Goal: Information Seeking & Learning: Learn about a topic

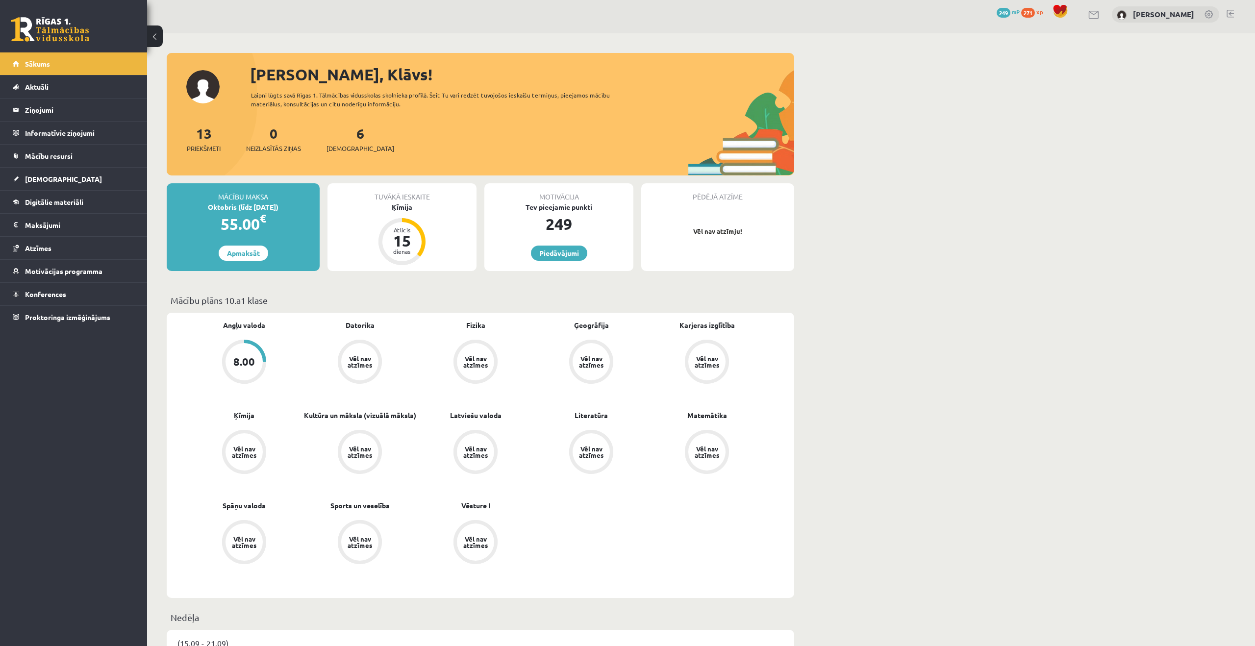
scroll to position [4, 0]
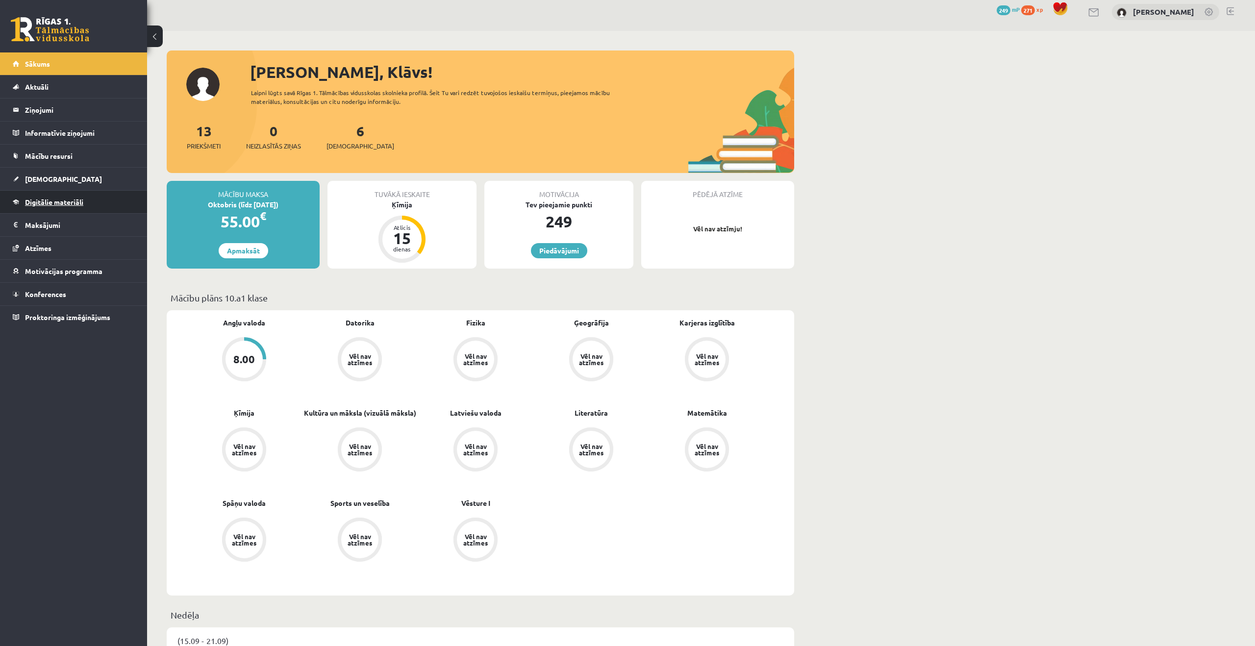
click at [106, 200] on link "Digitālie materiāli" at bounding box center [74, 202] width 122 height 23
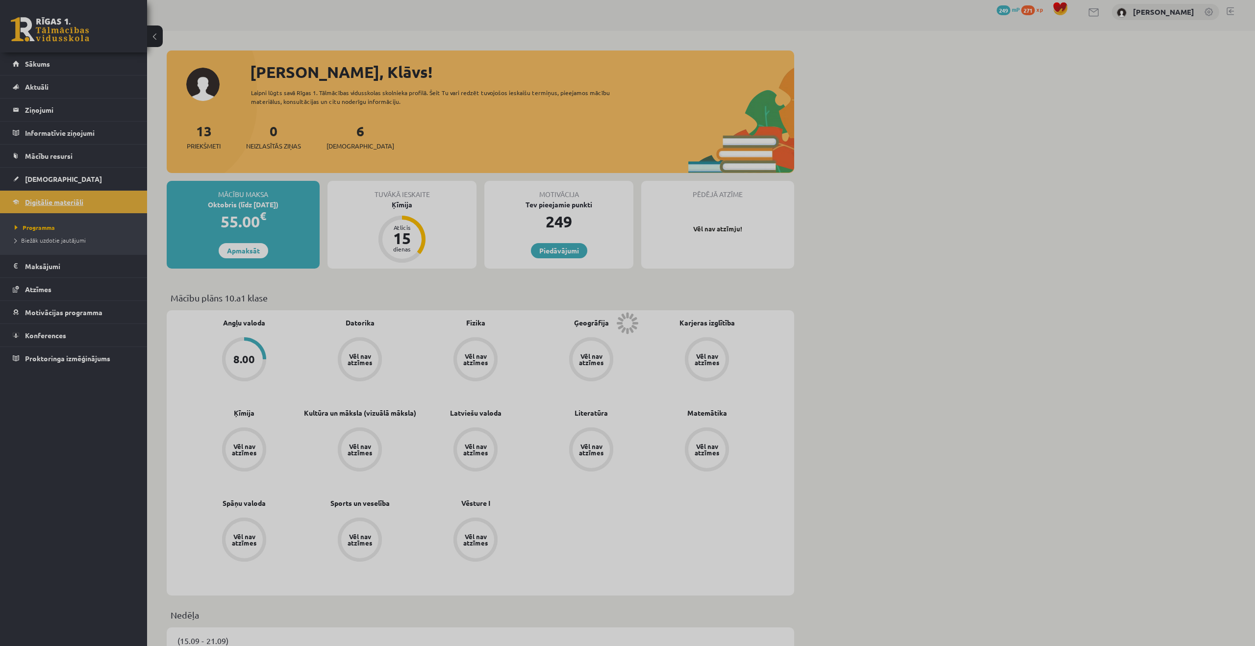
scroll to position [8, 0]
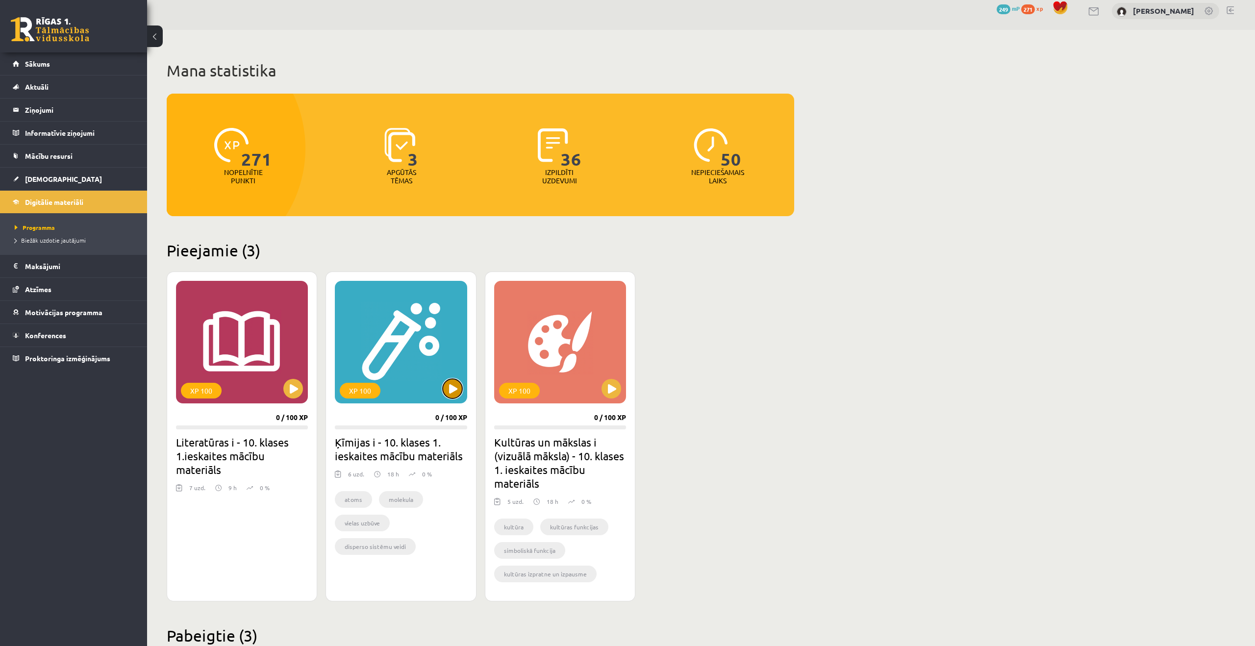
click at [456, 380] on button at bounding box center [453, 389] width 20 height 20
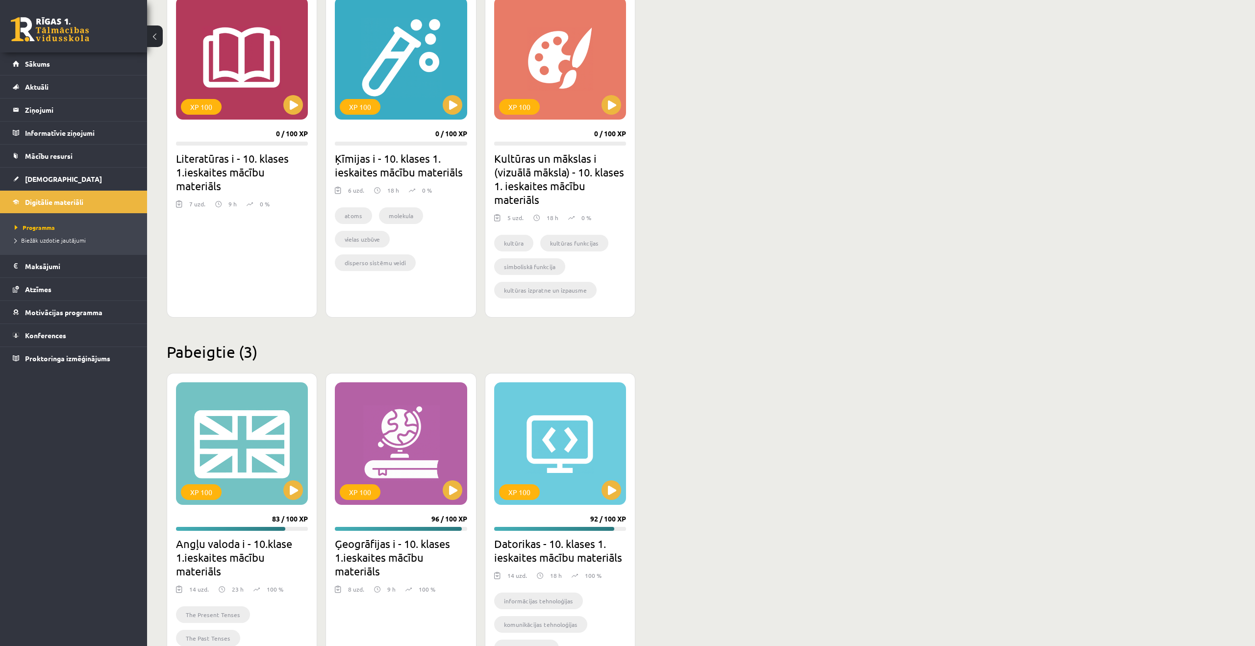
scroll to position [355, 0]
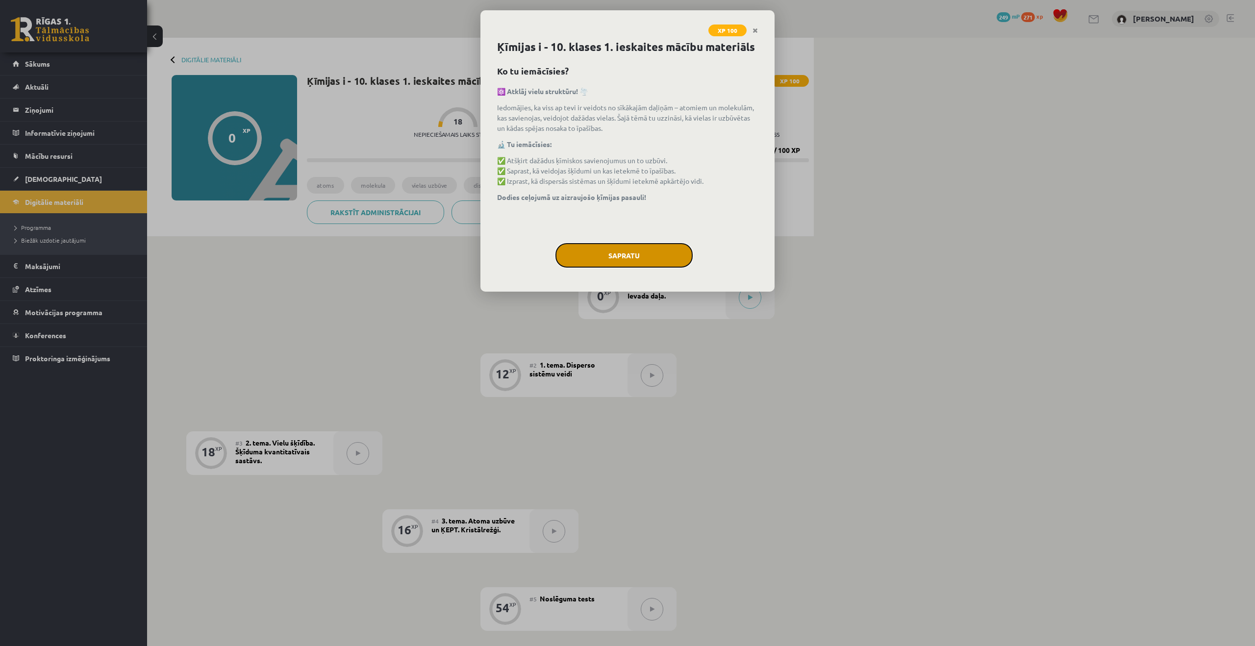
click at [600, 255] on button "Sapratu" at bounding box center [624, 255] width 137 height 25
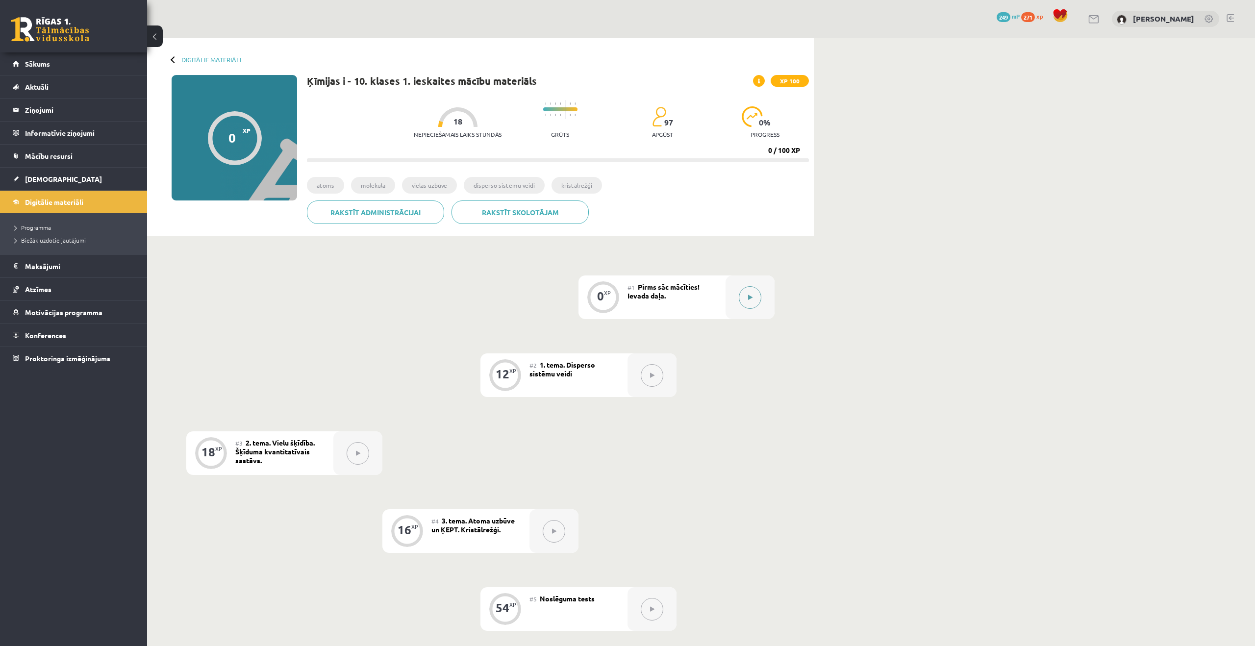
click at [748, 302] on button at bounding box center [750, 297] width 23 height 23
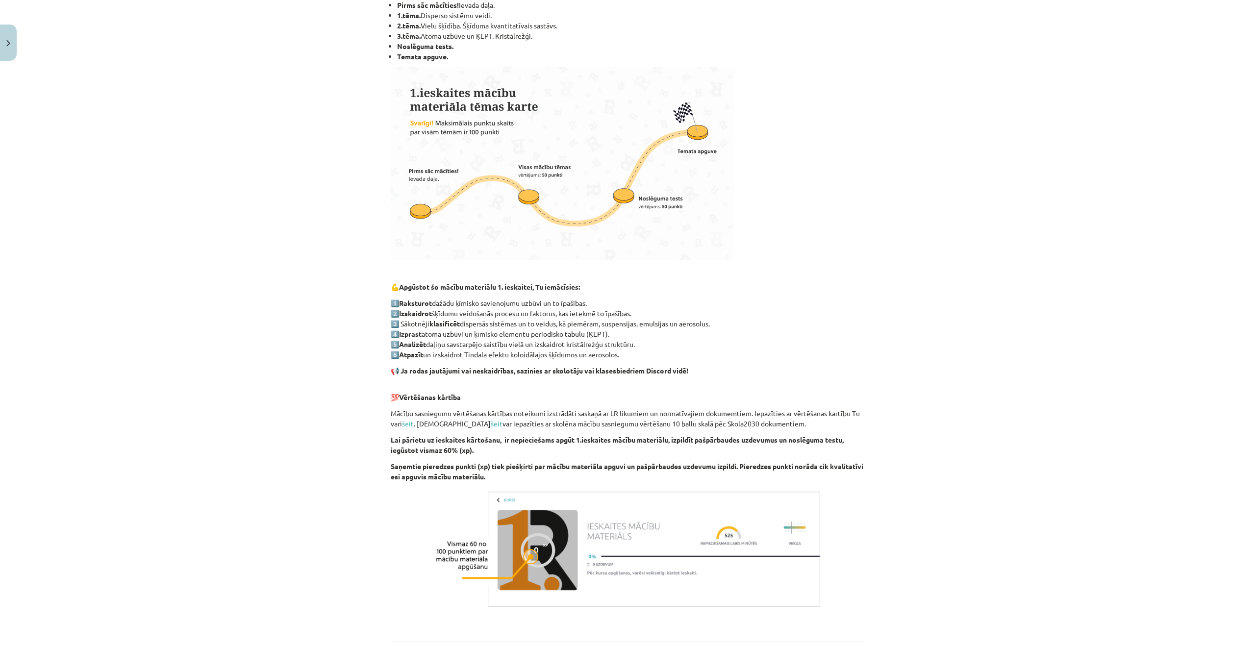
scroll to position [307, 0]
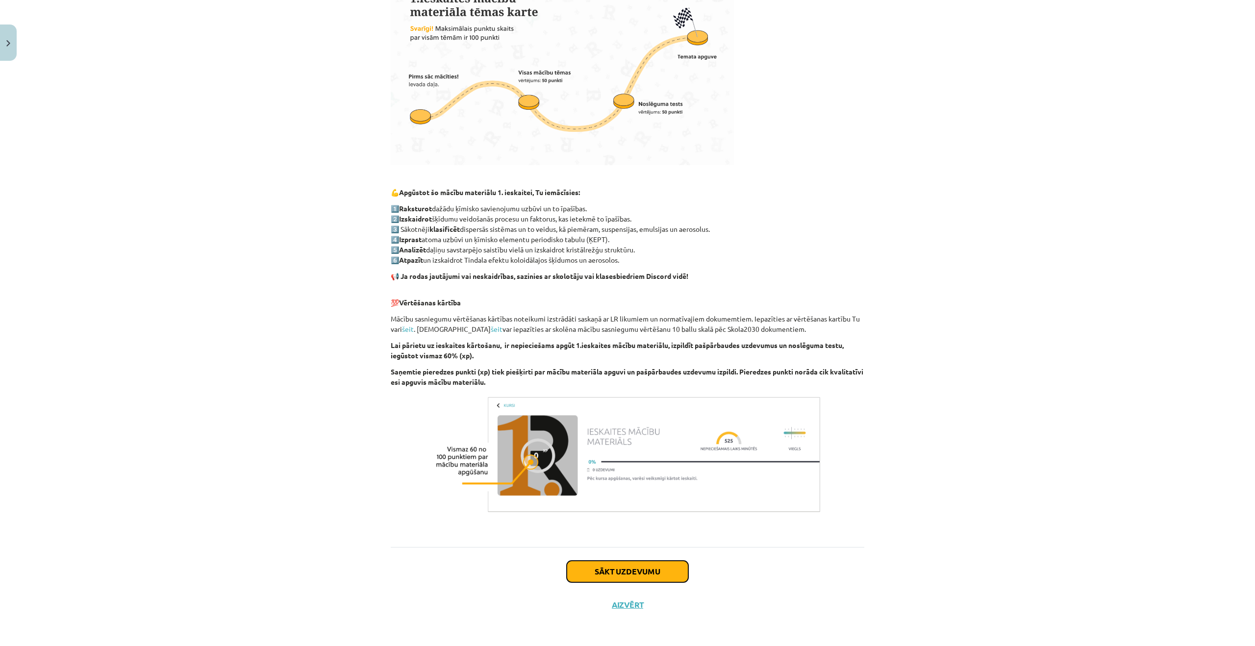
click at [653, 563] on button "Sākt uzdevumu" at bounding box center [628, 572] width 122 height 22
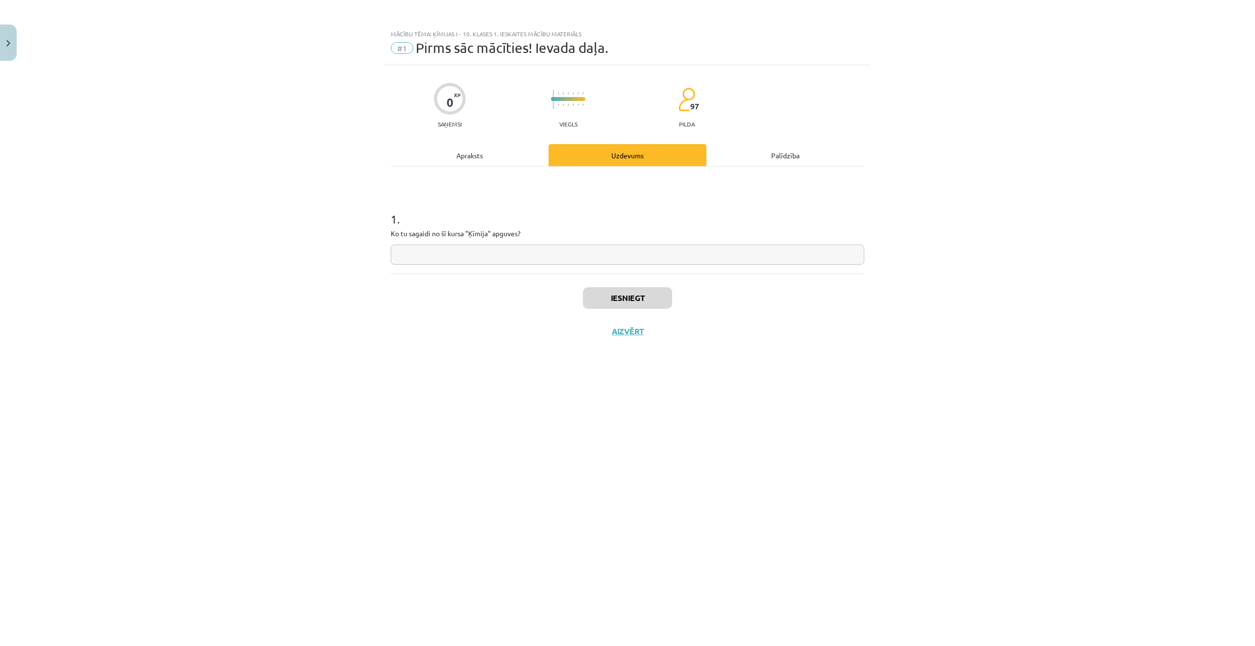
click at [481, 159] on div "Apraksts" at bounding box center [470, 155] width 158 height 22
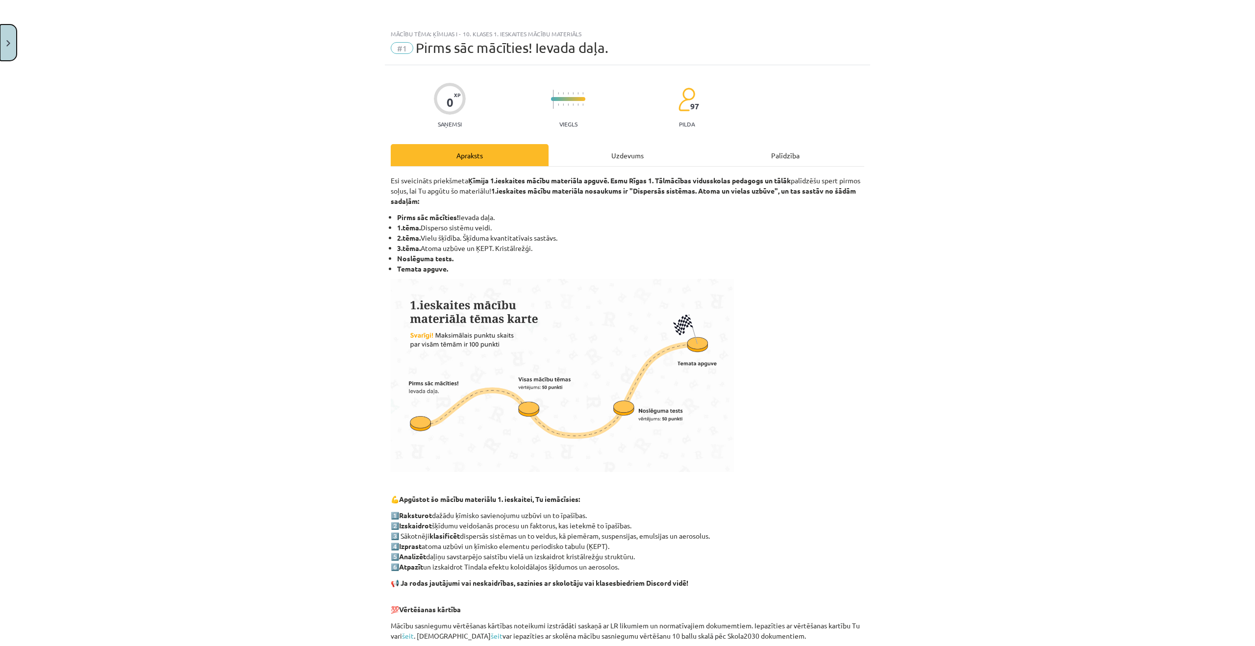
click at [6, 49] on button "Close" at bounding box center [8, 43] width 17 height 36
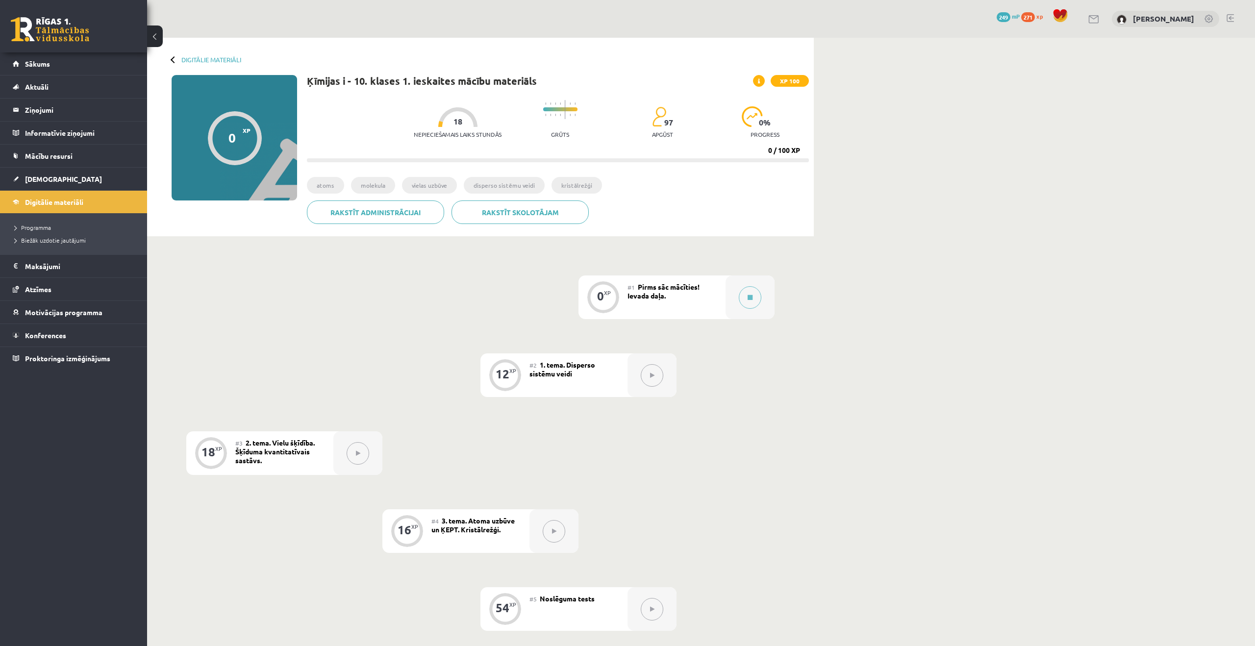
click at [652, 375] on icon at bounding box center [652, 376] width 4 height 6
click at [33, 56] on link "Sākums" at bounding box center [74, 63] width 122 height 23
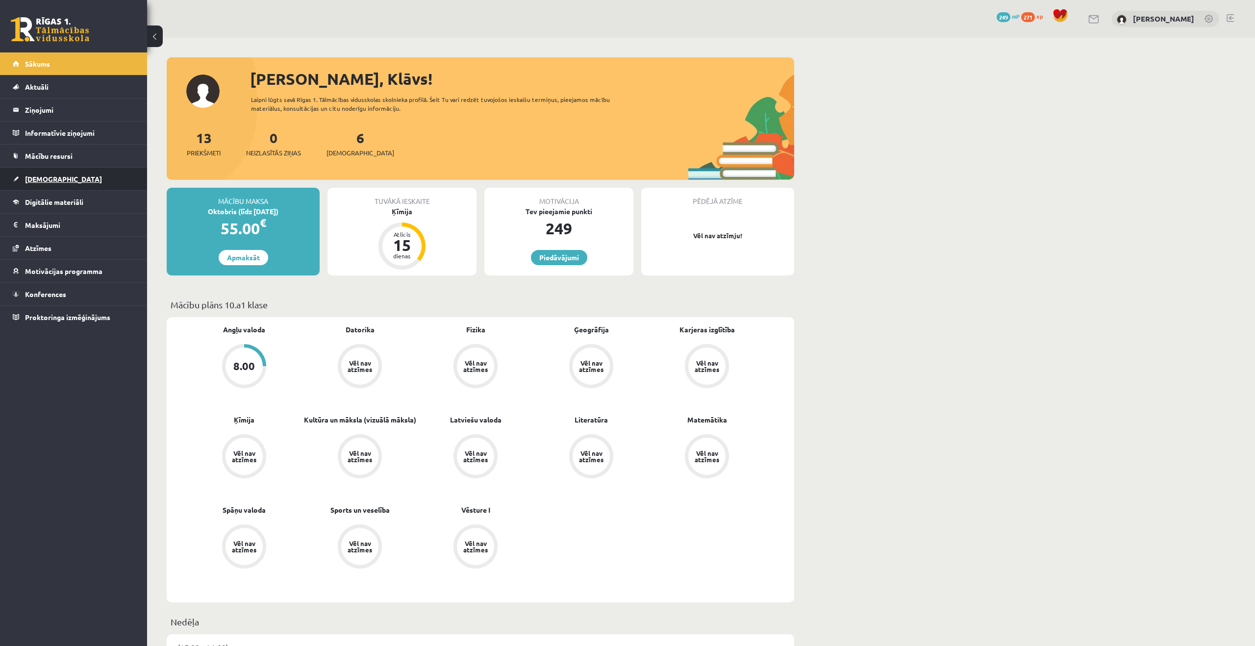
click at [69, 178] on link "[DEMOGRAPHIC_DATA]" at bounding box center [74, 179] width 122 height 23
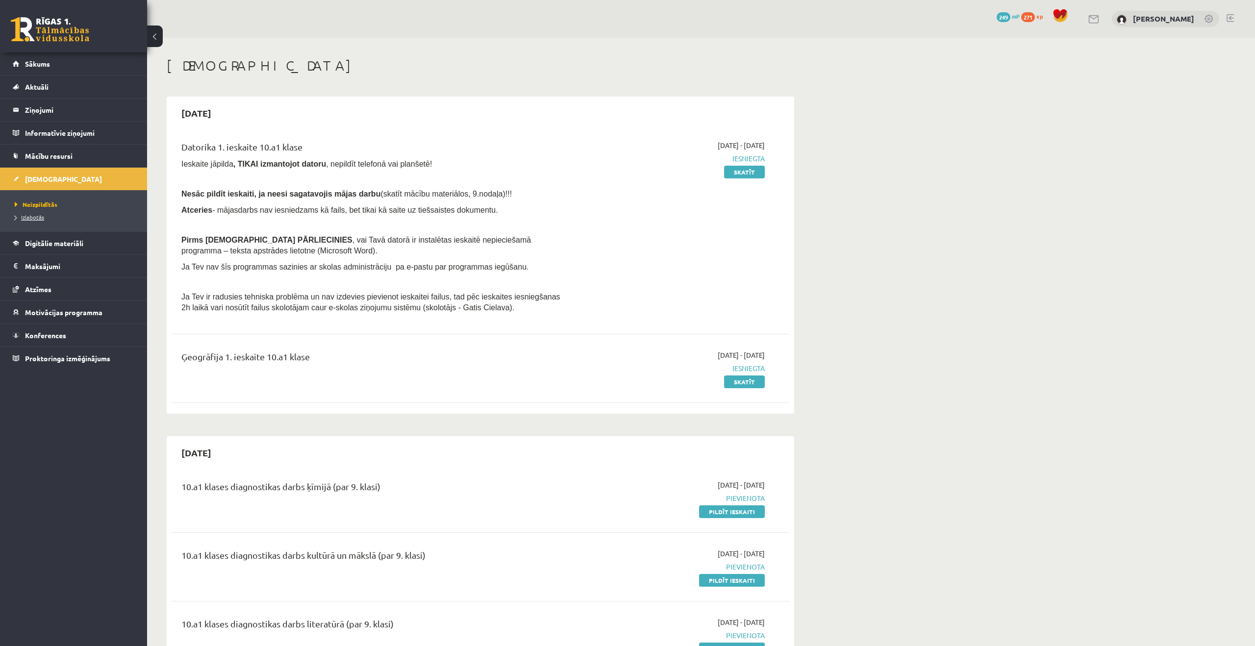
click at [43, 217] on span "Izlabotās" at bounding box center [29, 217] width 29 height 8
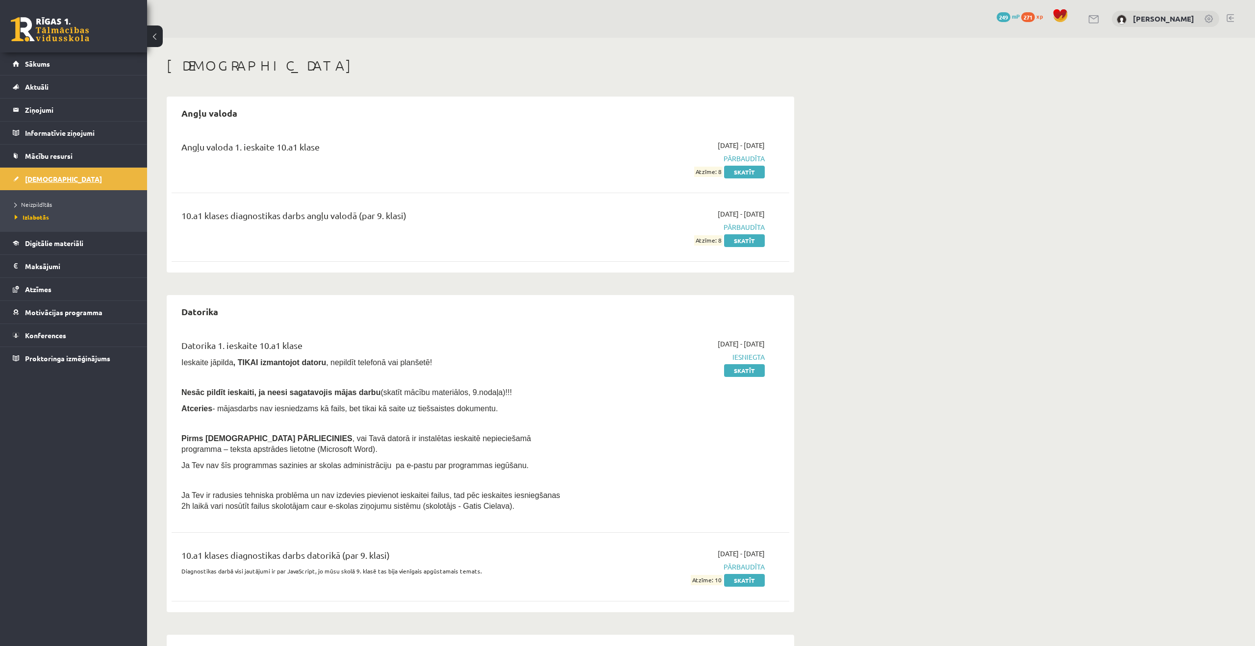
click at [51, 179] on span "[DEMOGRAPHIC_DATA]" at bounding box center [63, 179] width 77 height 9
